Goal: Task Accomplishment & Management: Use online tool/utility

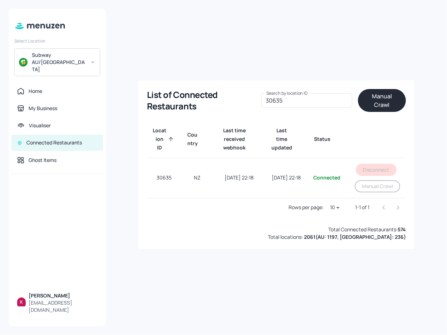
click at [152, 59] on div "List of Connected Restaurants Search by location ID 30635 Search by location ID…" at bounding box center [277, 168] width 324 height 318
click at [334, 104] on input "30635" at bounding box center [307, 100] width 91 height 14
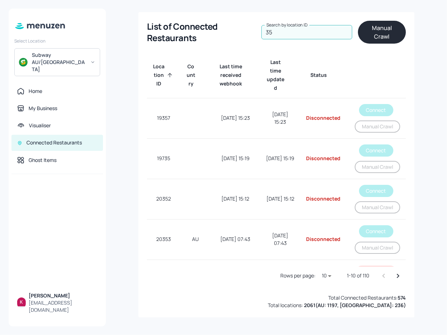
type input "3"
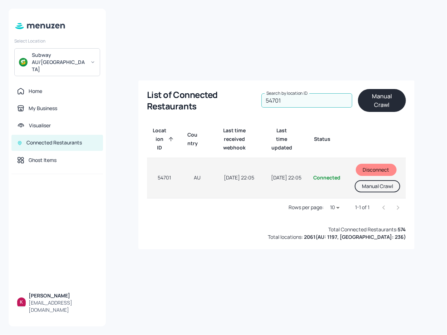
type input "54701"
click at [378, 188] on button "Manual Crawl" at bounding box center [377, 186] width 45 height 12
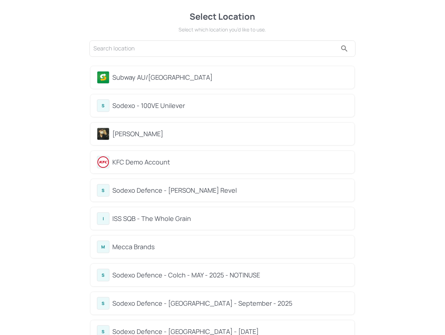
click at [146, 133] on div "[PERSON_NAME]" at bounding box center [230, 134] width 236 height 10
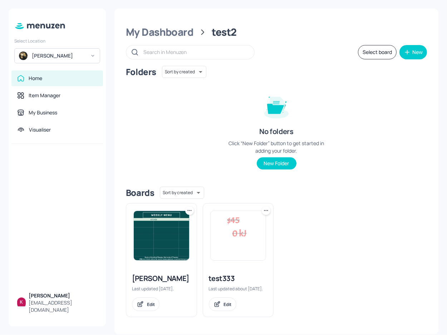
click at [158, 232] on img at bounding box center [161, 235] width 55 height 49
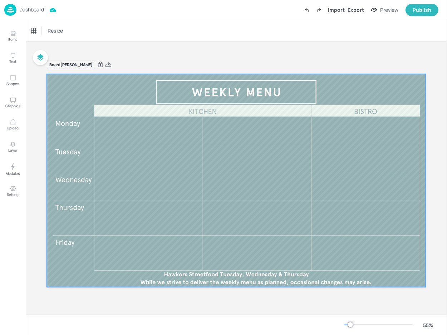
drag, startPoint x: 186, startPoint y: 150, endPoint x: 199, endPoint y: 162, distance: 17.5
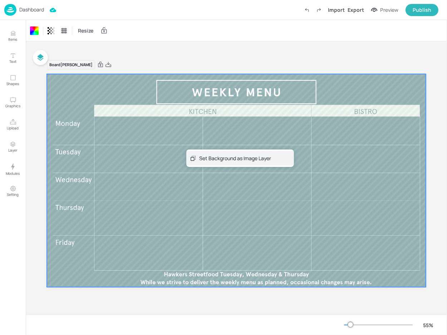
click at [224, 158] on div "Set Background as Image Layer" at bounding box center [235, 159] width 72 height 8
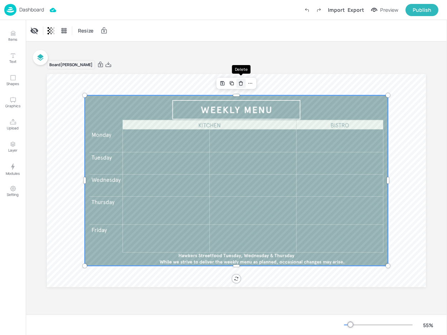
click at [242, 83] on icon "Delete" at bounding box center [240, 84] width 5 height 6
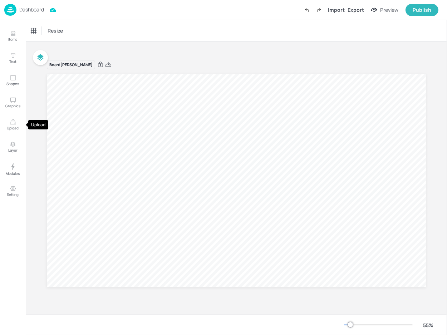
click at [16, 124] on button "Upload" at bounding box center [13, 125] width 21 height 21
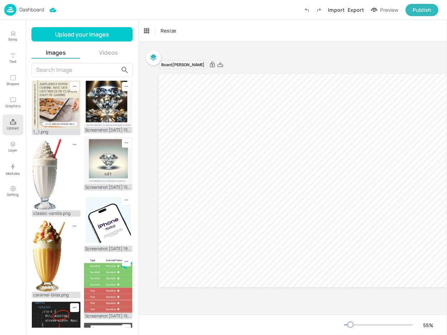
click at [103, 49] on button "Videos" at bounding box center [108, 53] width 49 height 8
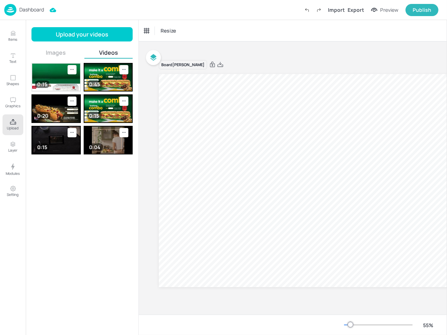
click at [62, 78] on img at bounding box center [56, 77] width 48 height 27
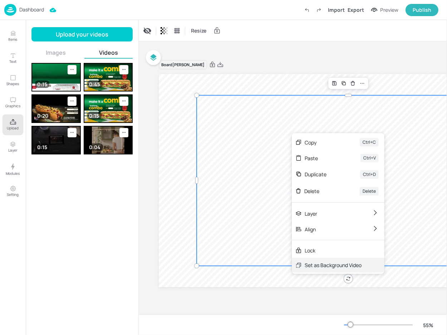
click at [312, 264] on div "Set as Background Video" at bounding box center [333, 266] width 57 height 8
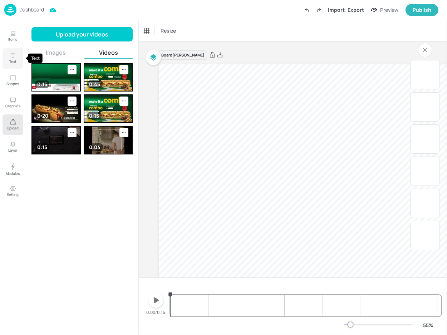
click at [10, 57] on icon "Text" at bounding box center [13, 55] width 7 height 7
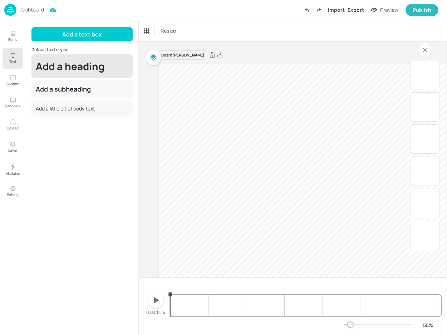
click at [65, 56] on div "Add a heading" at bounding box center [81, 66] width 101 height 24
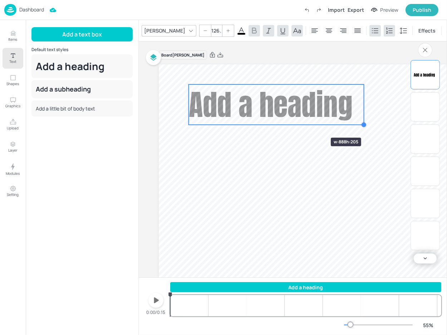
drag, startPoint x: 310, startPoint y: 125, endPoint x: 319, endPoint y: 128, distance: 10.3
click at [319, 130] on div "Add a heading" at bounding box center [348, 170] width 379 height 213
type input "163.9"
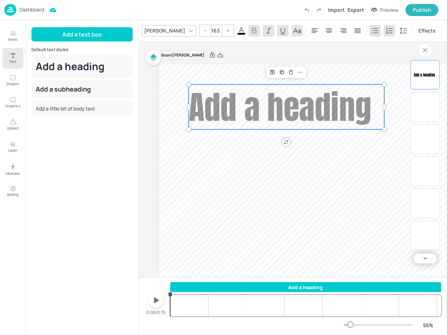
click at [238, 28] on icon at bounding box center [241, 30] width 6 height 7
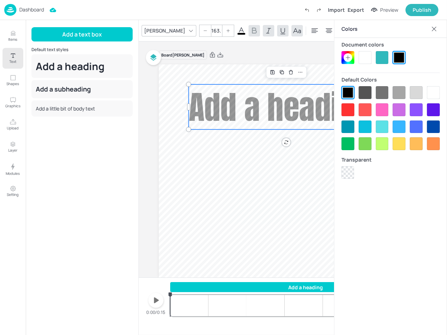
click at [349, 108] on div at bounding box center [348, 109] width 13 height 13
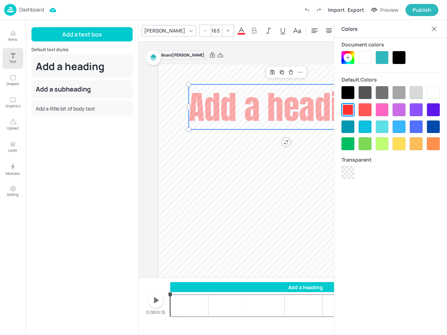
click at [438, 26] on icon at bounding box center [434, 28] width 7 height 7
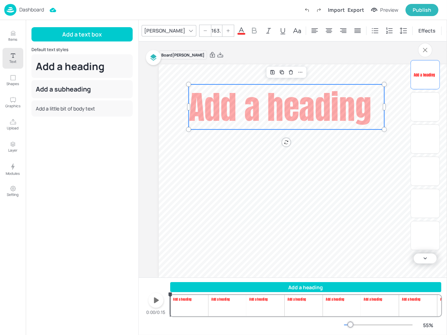
click at [182, 286] on div "Add a heading" at bounding box center [305, 288] width 271 height 8
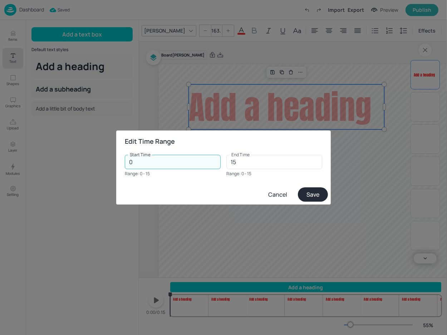
drag, startPoint x: 163, startPoint y: 160, endPoint x: 101, endPoint y: 154, distance: 62.5
click at [111, 155] on div "Edit Time Range Start Time 0 Start Time Range: 0 - 15 End Time 15 End Time Rang…" at bounding box center [223, 167] width 447 height 335
type input "1"
type input "5"
click at [312, 194] on button "Save" at bounding box center [313, 194] width 30 height 14
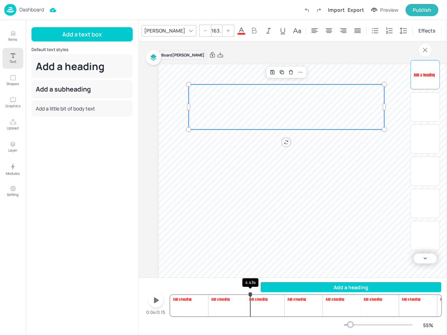
drag, startPoint x: 172, startPoint y: 293, endPoint x: 218, endPoint y: 281, distance: 47.9
click at [250, 296] on icon "4.43s" at bounding box center [251, 295] width 6 height 6
click at [149, 183] on div "Board KAI PHAM Add a heading" at bounding box center [348, 169] width 419 height 254
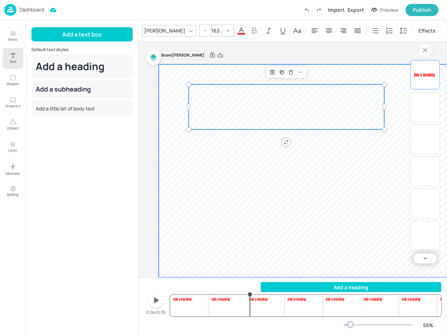
click at [210, 201] on video at bounding box center [348, 170] width 379 height 213
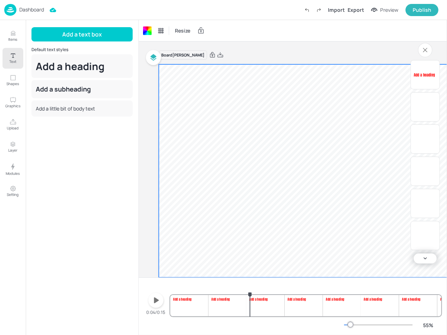
click at [327, 303] on div "Add a heading Add a heading Add a heading Add a heading Add a heading Add a hea…" at bounding box center [305, 299] width 271 height 34
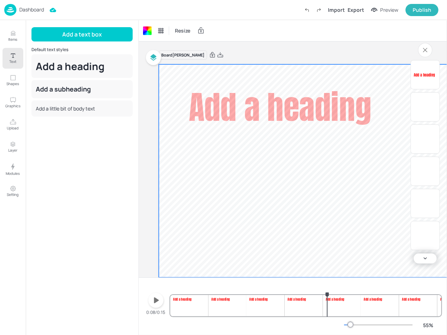
click at [264, 301] on div "Add a heading Add a heading Add a heading Add a heading Add a heading Add a hea…" at bounding box center [305, 299] width 271 height 34
click at [227, 303] on div "Add a heading Add a heading Add a heading Add a heading Add a heading Add a hea…" at bounding box center [305, 299] width 271 height 34
click at [345, 309] on div "Add a heading Add a heading Add a heading Add a heading Add a heading Add a hea…" at bounding box center [305, 299] width 271 height 34
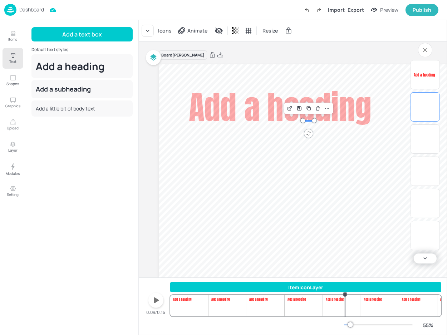
click at [418, 114] on div at bounding box center [425, 107] width 23 height 23
click at [320, 108] on icon "Delete" at bounding box center [317, 108] width 3 height 3
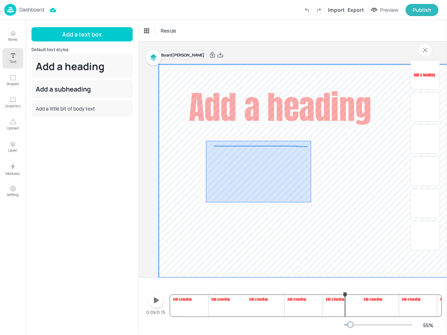
drag, startPoint x: 278, startPoint y: 184, endPoint x: 387, endPoint y: 239, distance: 122.3
click at [379, 240] on video at bounding box center [348, 170] width 379 height 213
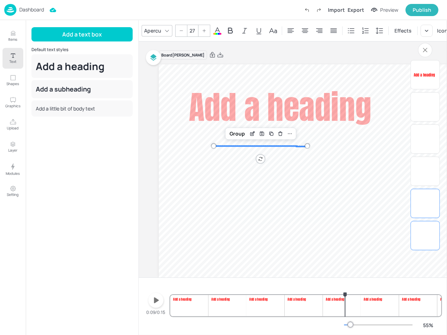
click at [432, 234] on div at bounding box center [425, 235] width 23 height 23
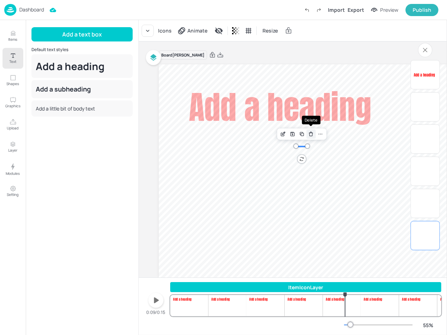
click at [313, 136] on icon "Delete" at bounding box center [310, 134] width 5 height 6
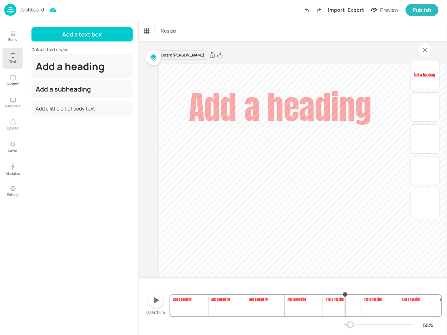
click at [424, 137] on div at bounding box center [425, 139] width 23 height 23
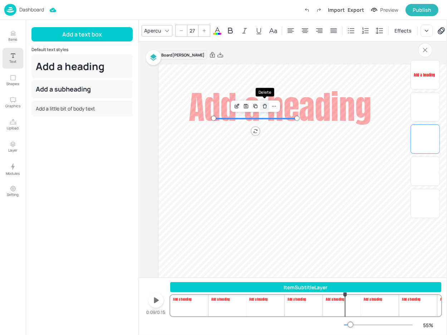
click at [266, 107] on icon "Delete" at bounding box center [264, 106] width 3 height 3
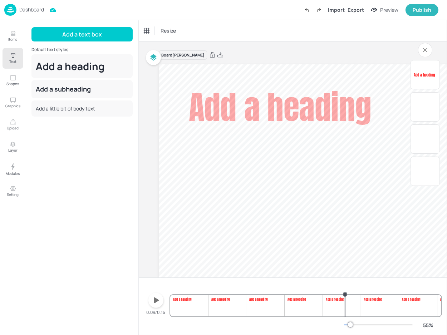
click at [425, 148] on div at bounding box center [425, 139] width 23 height 23
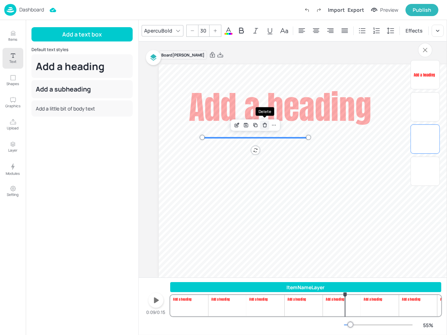
click at [263, 126] on icon "Delete" at bounding box center [264, 125] width 5 height 6
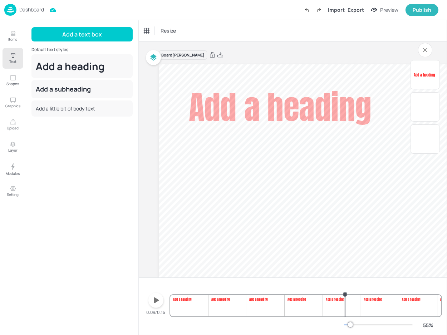
click at [424, 127] on div at bounding box center [425, 139] width 29 height 29
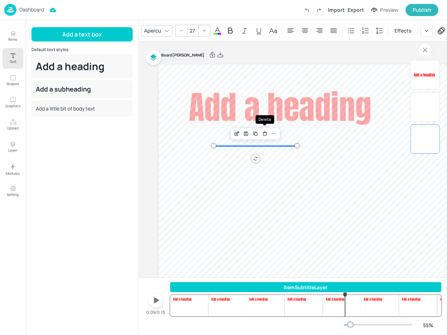
click at [263, 135] on icon "Delete" at bounding box center [264, 133] width 3 height 3
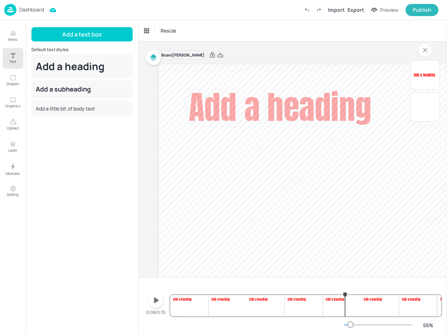
click at [430, 109] on div at bounding box center [425, 107] width 23 height 23
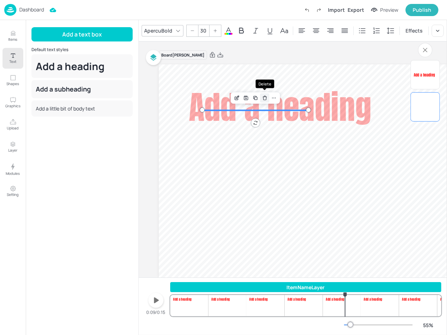
click at [267, 99] on icon "Delete" at bounding box center [264, 98] width 5 height 6
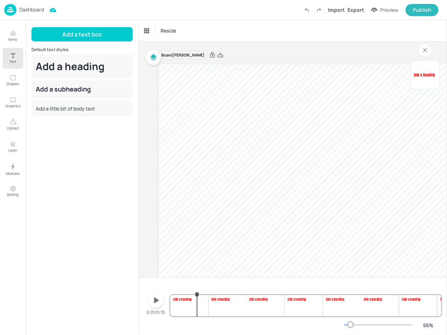
click at [197, 305] on div "Add a heading Add a heading Add a heading Add a heading Add a heading Add a hea…" at bounding box center [305, 299] width 271 height 34
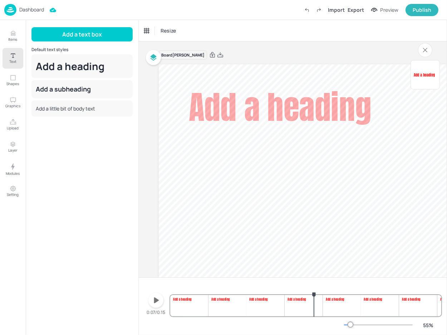
click at [314, 301] on div "Add a heading Add a heading Add a heading Add a heading Add a heading Add a hea…" at bounding box center [305, 299] width 271 height 34
click at [263, 45] on div "Board KAI PHAM Add a heading" at bounding box center [348, 169] width 379 height 254
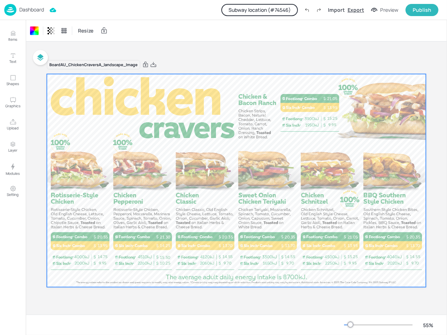
click at [354, 7] on div "Export" at bounding box center [356, 10] width 16 height 8
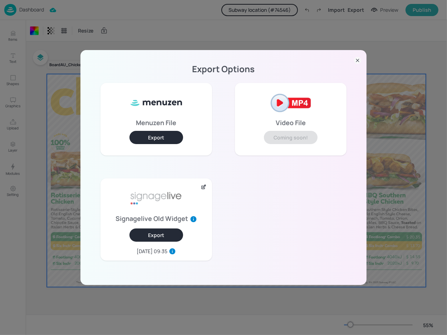
click at [166, 138] on button "Export" at bounding box center [157, 137] width 54 height 13
click at [358, 62] on icon at bounding box center [357, 60] width 7 height 7
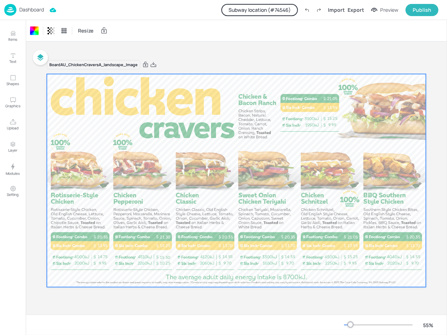
click at [268, 43] on div "Board AU_ChickenCraversA_landscape_Image 9.95 14.75 20.55 13.95 14.25 21.30 15.…" at bounding box center [237, 178] width 422 height 273
drag, startPoint x: 48, startPoint y: 64, endPoint x: 76, endPoint y: 67, distance: 28.8
click at [76, 67] on div "Resize Board AU_ChickenCraversA_landscape_Image 9.95 14.75 20.55 13.95 14.25 21…" at bounding box center [237, 177] width 422 height 315
click at [114, 64] on div "Board AU_ChickenCraversA_landscape_Image" at bounding box center [93, 65] width 93 height 10
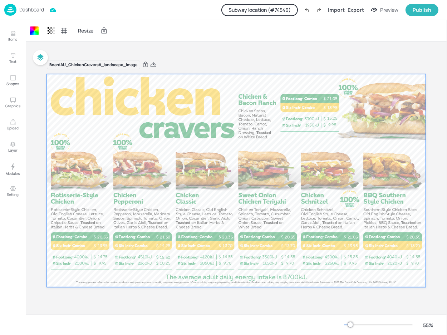
click at [114, 64] on div "Board AU_ChickenCraversA_landscape_Image" at bounding box center [93, 65] width 93 height 10
drag, startPoint x: 49, startPoint y: 65, endPoint x: 136, endPoint y: 69, distance: 87.0
click at [136, 69] on div "Board AU_ChickenCraversA_landscape_Image" at bounding box center [236, 65] width 379 height 10
click at [34, 11] on p "Dashboard" at bounding box center [31, 9] width 25 height 5
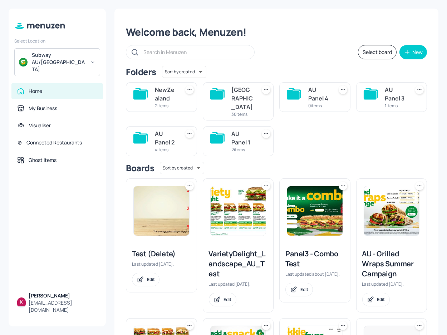
drag, startPoint x: 212, startPoint y: 50, endPoint x: 200, endPoint y: 47, distance: 12.6
click at [211, 50] on input "text" at bounding box center [195, 52] width 104 height 10
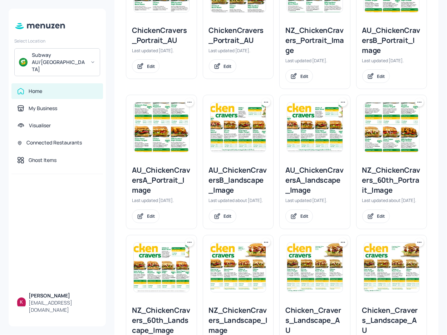
scroll to position [130, 0]
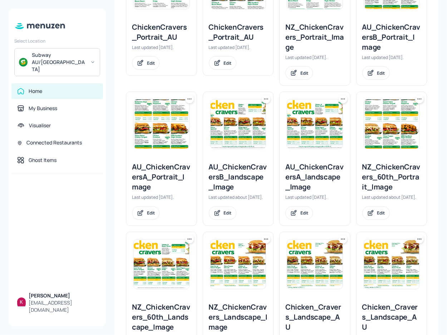
type input "chickenCravers"
click at [238, 184] on div "AU_ChickenCraversB_landscape_Image" at bounding box center [238, 177] width 59 height 30
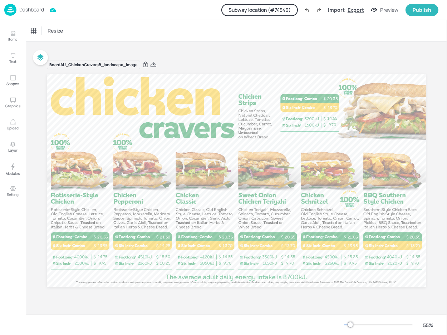
click at [358, 10] on div "Export" at bounding box center [356, 10] width 16 height 8
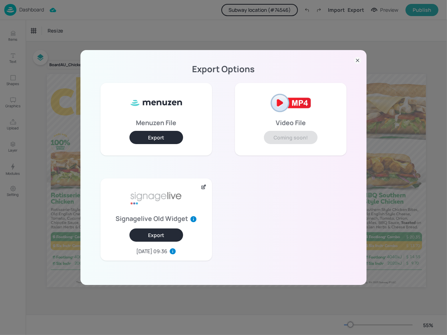
click at [158, 143] on button "Export" at bounding box center [157, 137] width 54 height 13
click at [357, 61] on icon at bounding box center [357, 60] width 3 height 3
